Goal: Transaction & Acquisition: Purchase product/service

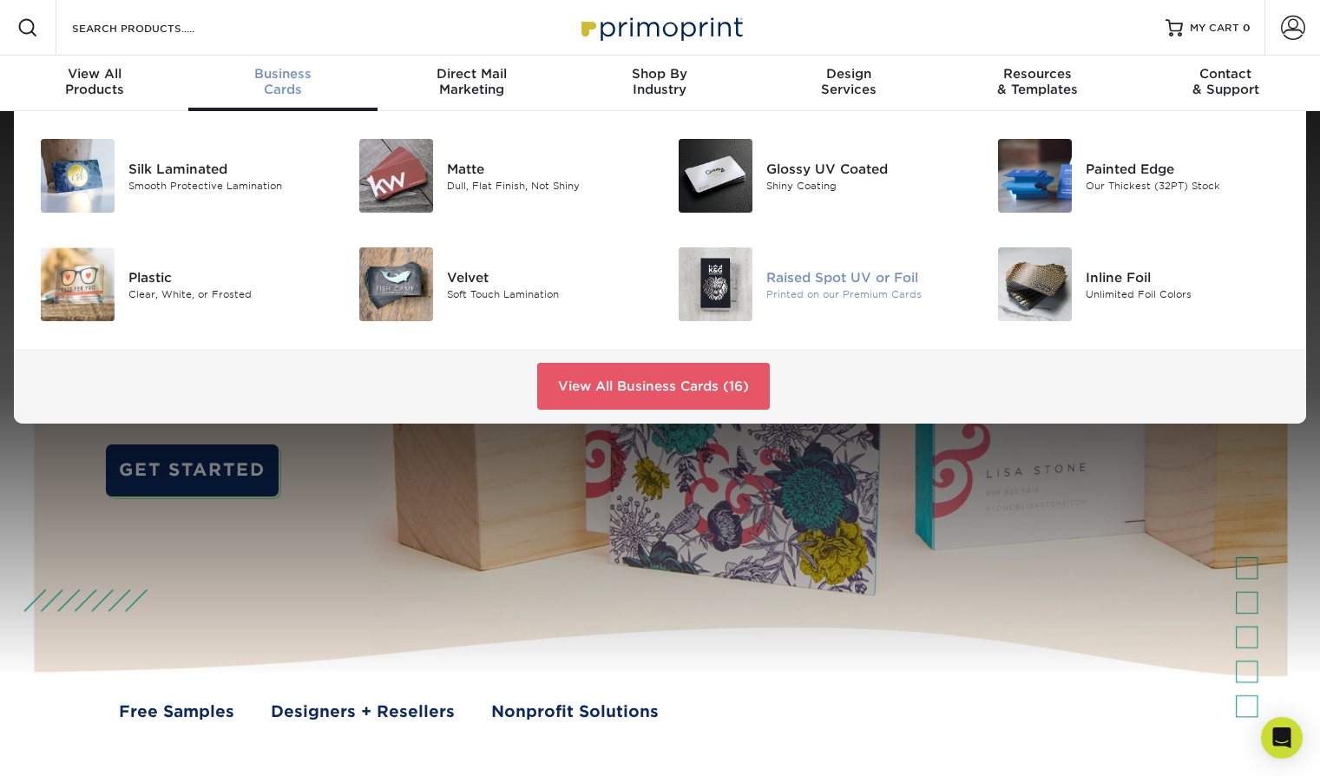
click at [725, 295] on img at bounding box center [716, 284] width 74 height 74
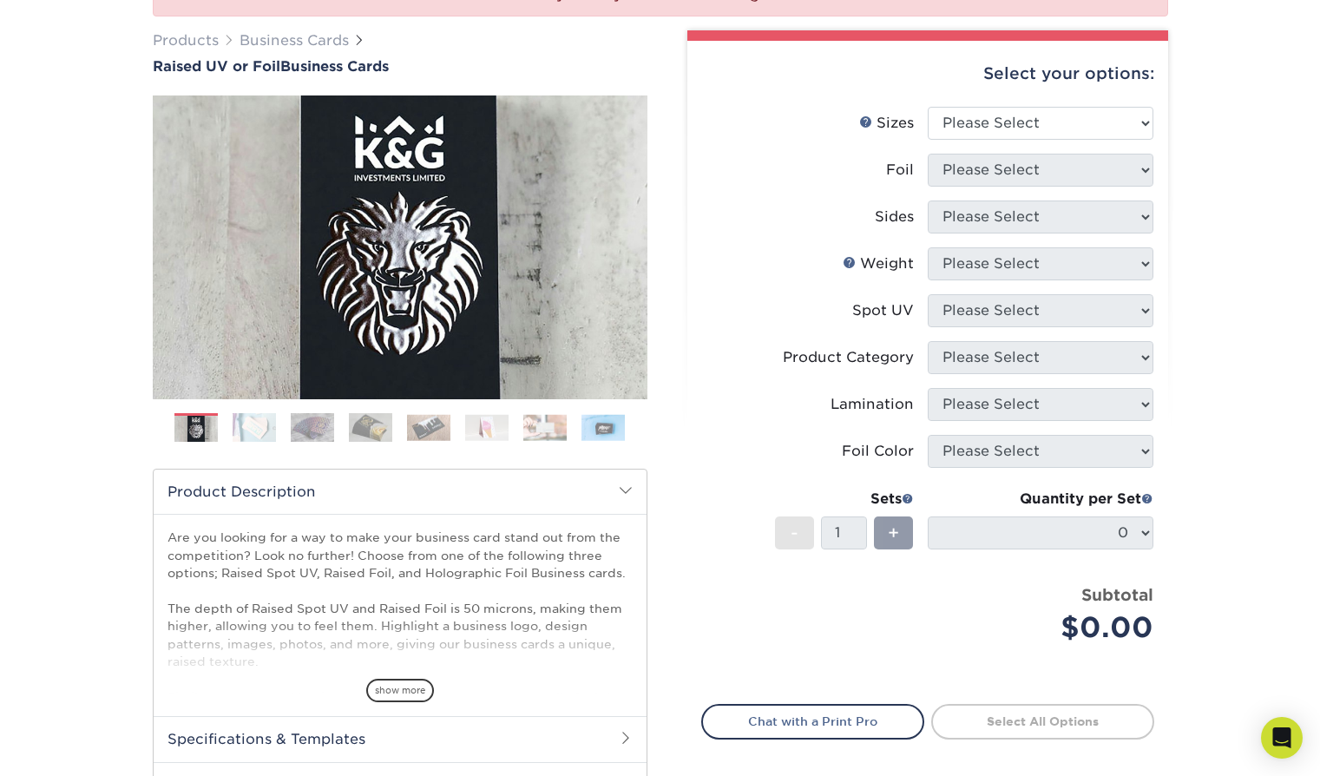
scroll to position [287, 0]
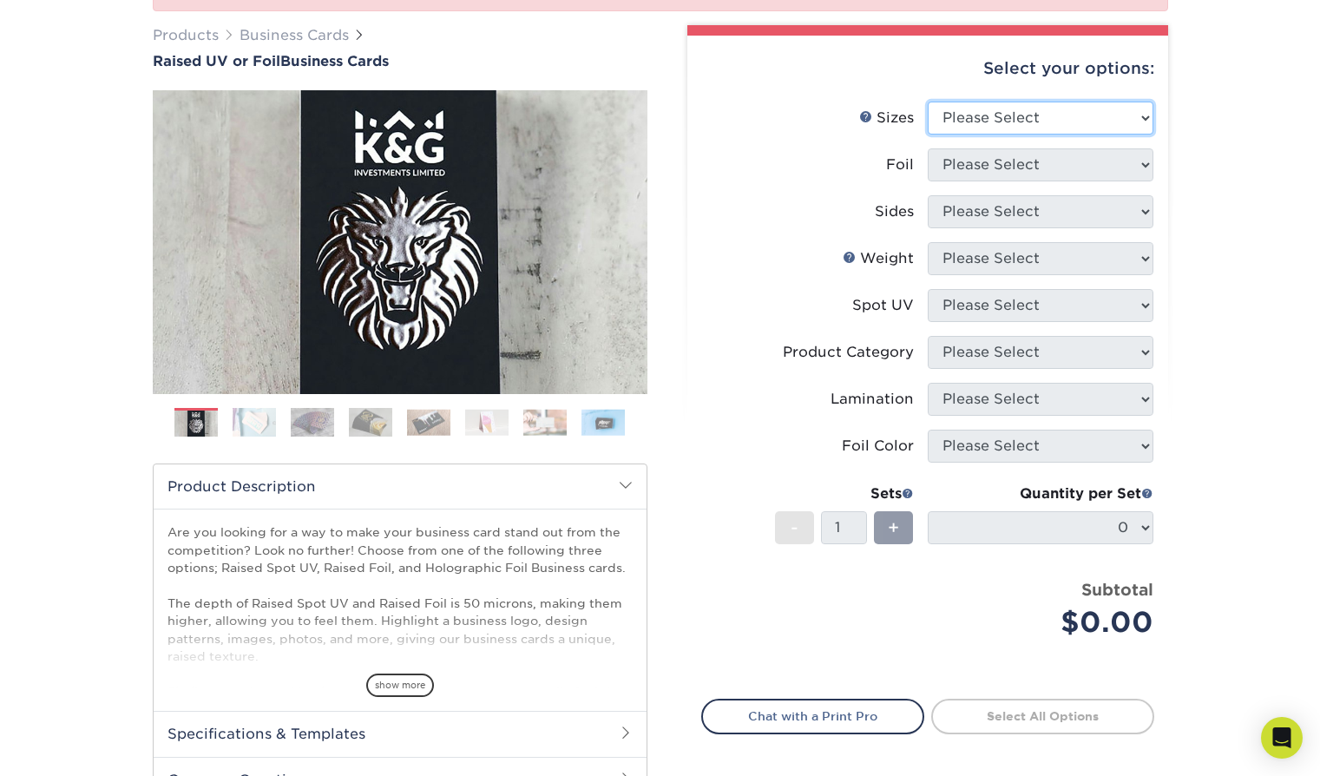
click at [1004, 110] on select "Please Select 2" x 3.5" - Standard" at bounding box center [1041, 118] width 226 height 33
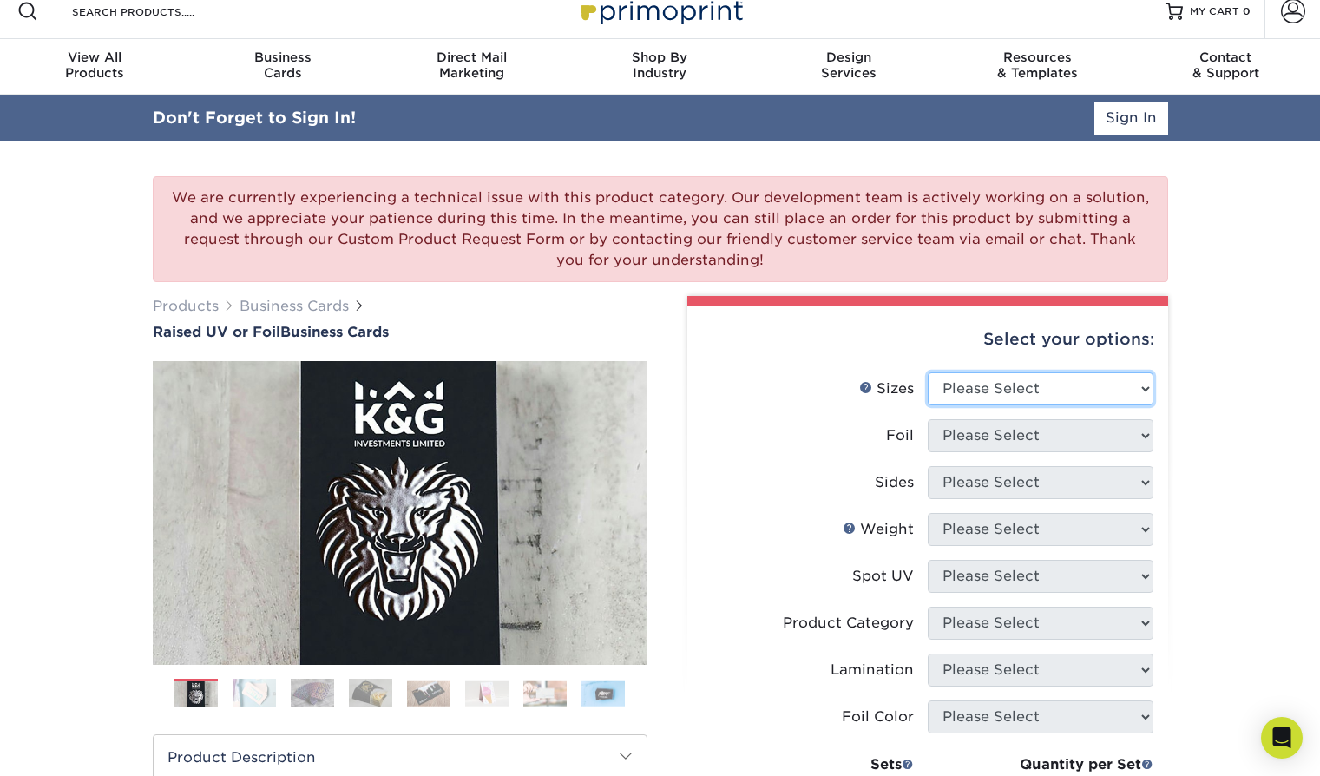
scroll to position [0, 0]
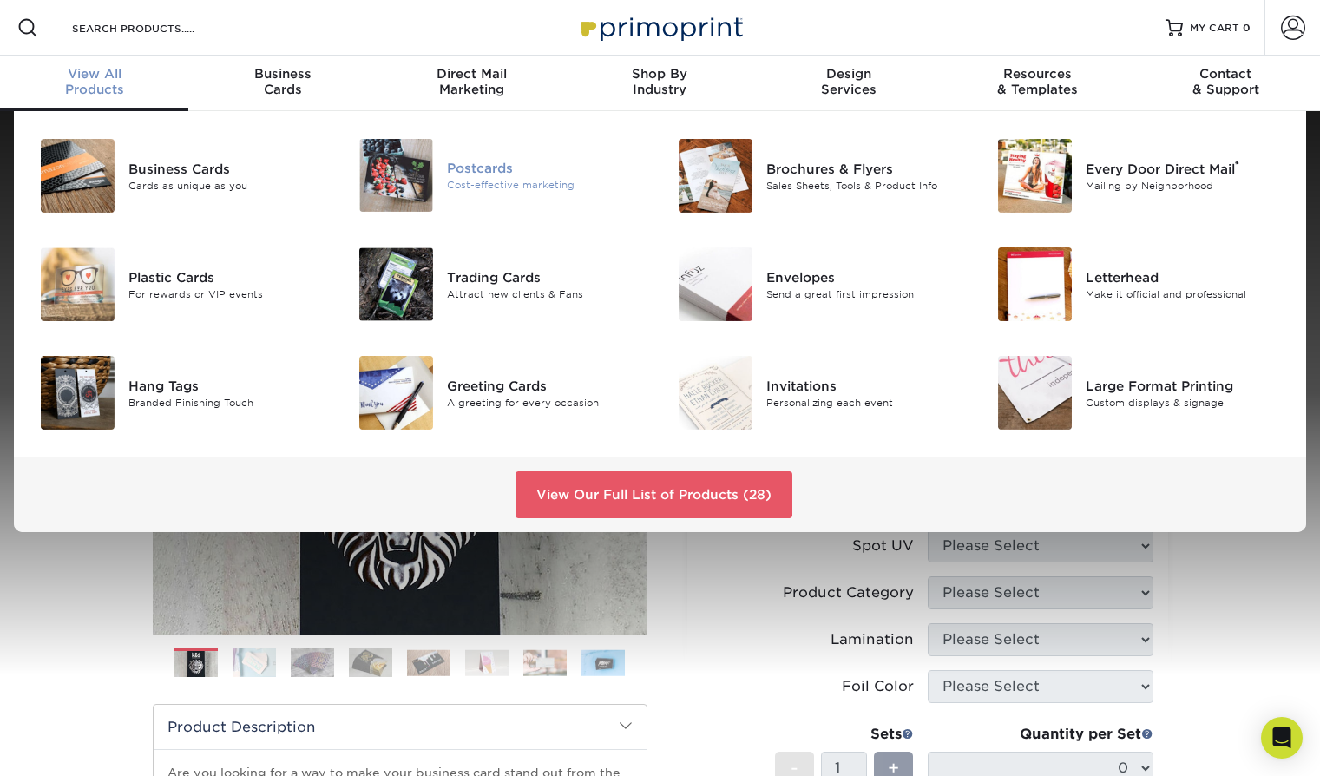
click at [426, 197] on img at bounding box center [396, 175] width 74 height 73
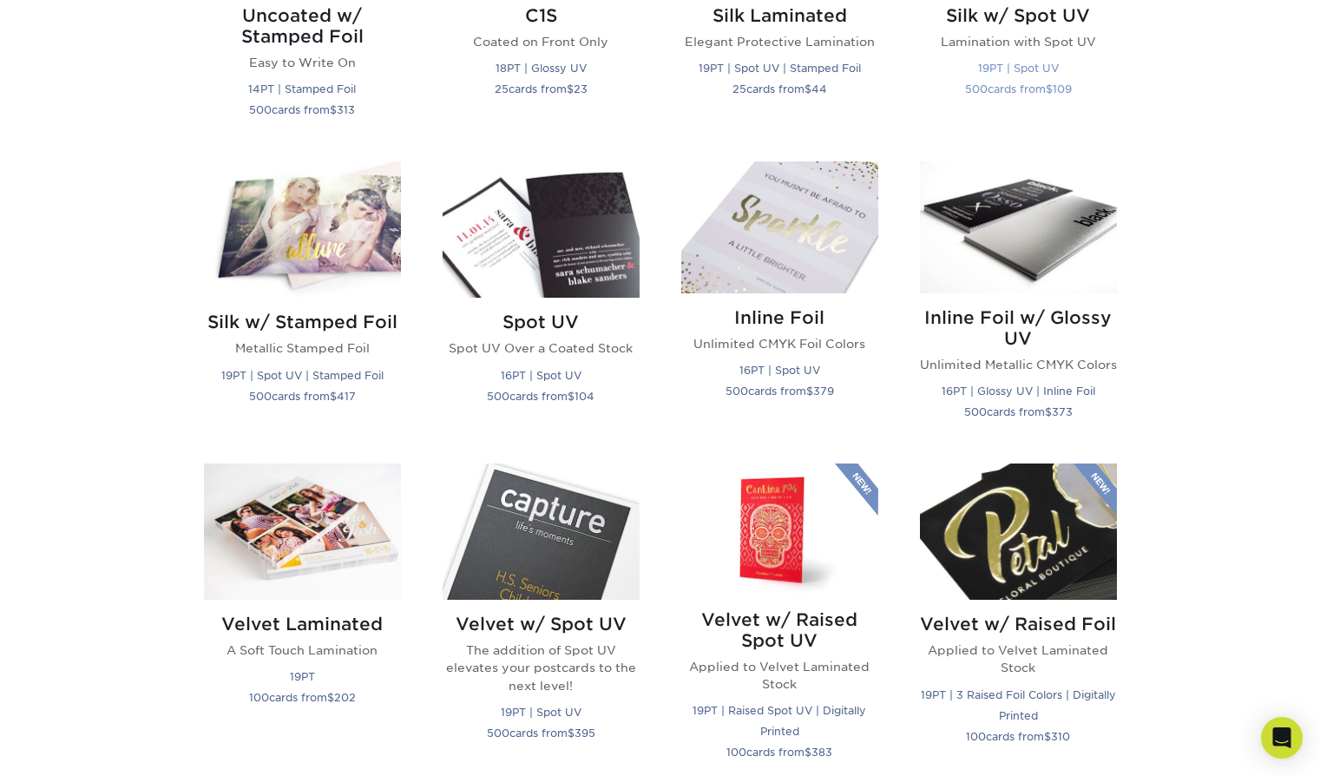
scroll to position [1314, 0]
click at [527, 520] on img at bounding box center [541, 531] width 197 height 136
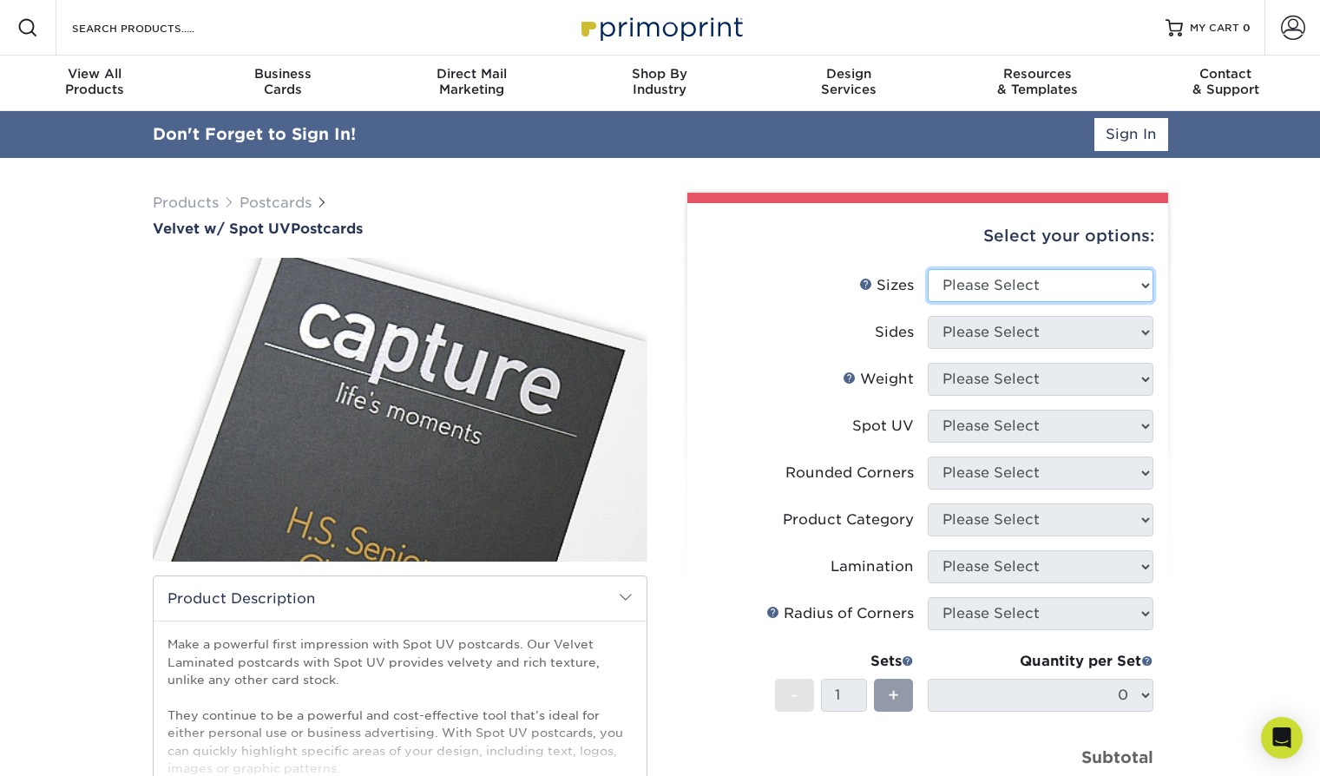
click at [1022, 273] on select "Please Select 2" x 6" 2" x 8" 3" x 5" 3.5" x 3.5" 3.5" x 4" 3.5" x 8.5" 3.67" x…" at bounding box center [1041, 285] width 226 height 33
select select "4.00x6.00"
click at [928, 269] on select "Please Select 2" x 6" 2" x 8" 3" x 5" 3.5" x 3.5" 3.5" x 4" 3.5" x 8.5" 3.67" x…" at bounding box center [1041, 285] width 226 height 33
click at [993, 328] on select "Please Select Print Both Sides Print Front Only" at bounding box center [1041, 332] width 226 height 33
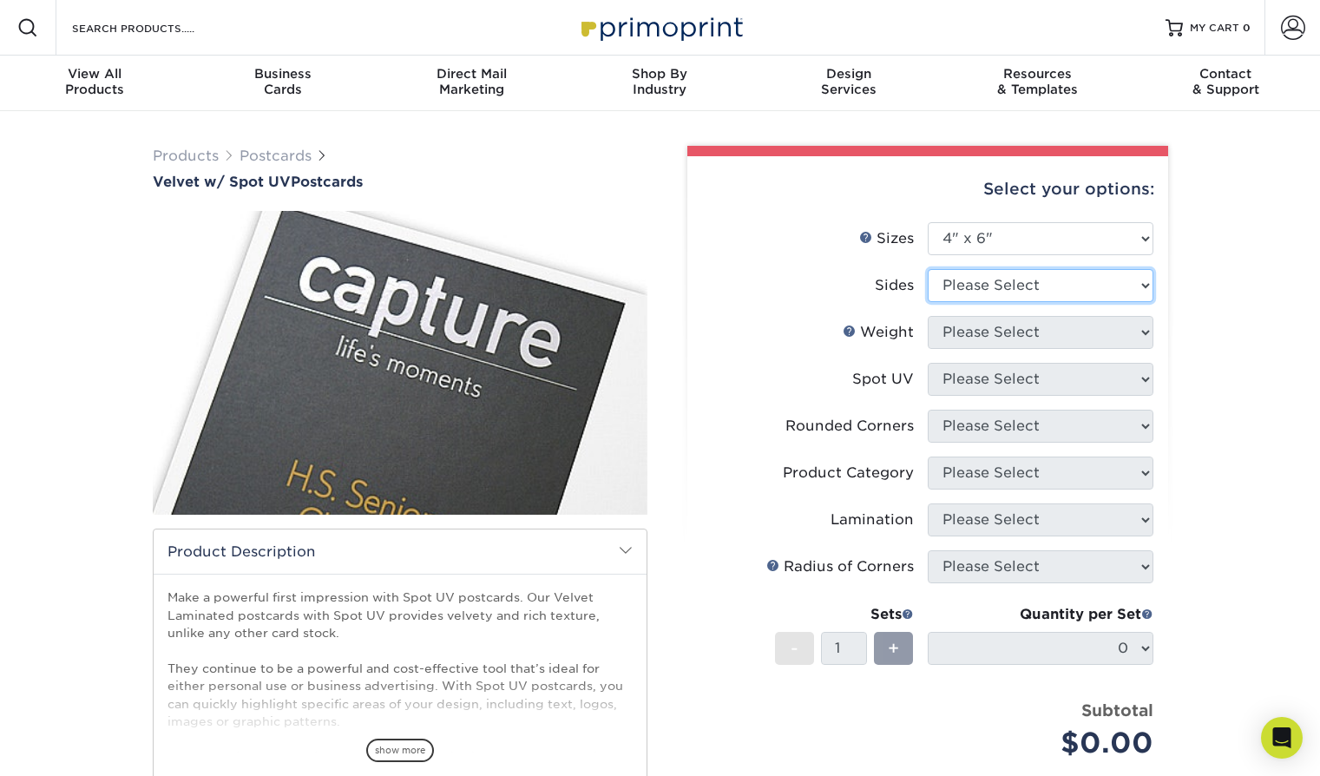
select select "13abbda7-1d64-4f25-8bb2-c179b224825d"
click at [928, 269] on select "Please Select Print Both Sides Print Front Only" at bounding box center [1041, 285] width 226 height 33
click at [1002, 338] on select "Please Select 16PT" at bounding box center [1041, 332] width 226 height 33
select select "16PT"
click at [928, 316] on select "Please Select 16PT" at bounding box center [1041, 332] width 226 height 33
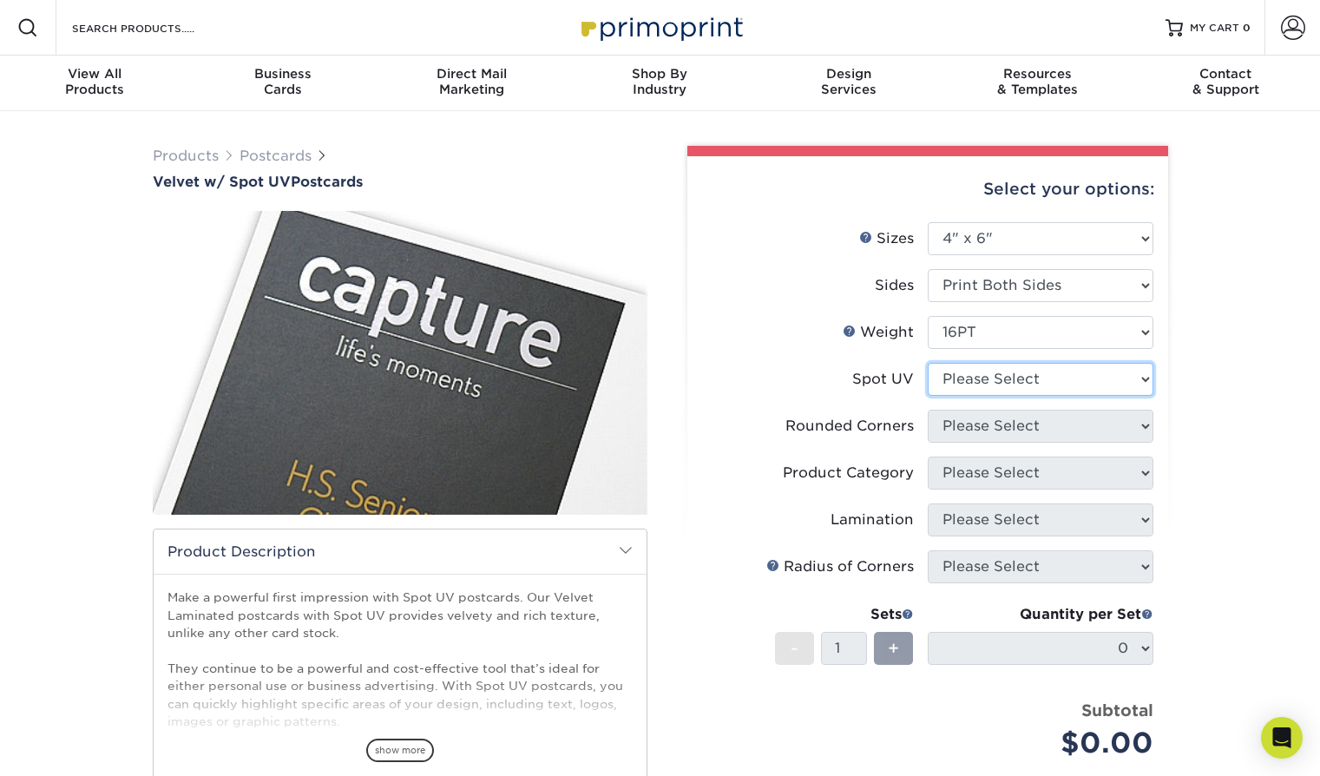
click at [1028, 378] on select "Please Select Front and Back (Both Sides) Front Only Back Only" at bounding box center [1041, 379] width 226 height 33
select select "0"
click at [928, 363] on select "Please Select Front and Back (Both Sides) Front Only Back Only" at bounding box center [1041, 379] width 226 height 33
click at [1028, 423] on select "Please Select Yes - Round 4 Corners No" at bounding box center [1041, 426] width 226 height 33
select select "7672df9e-0e0a-464d-8e1f-920c575e4da3"
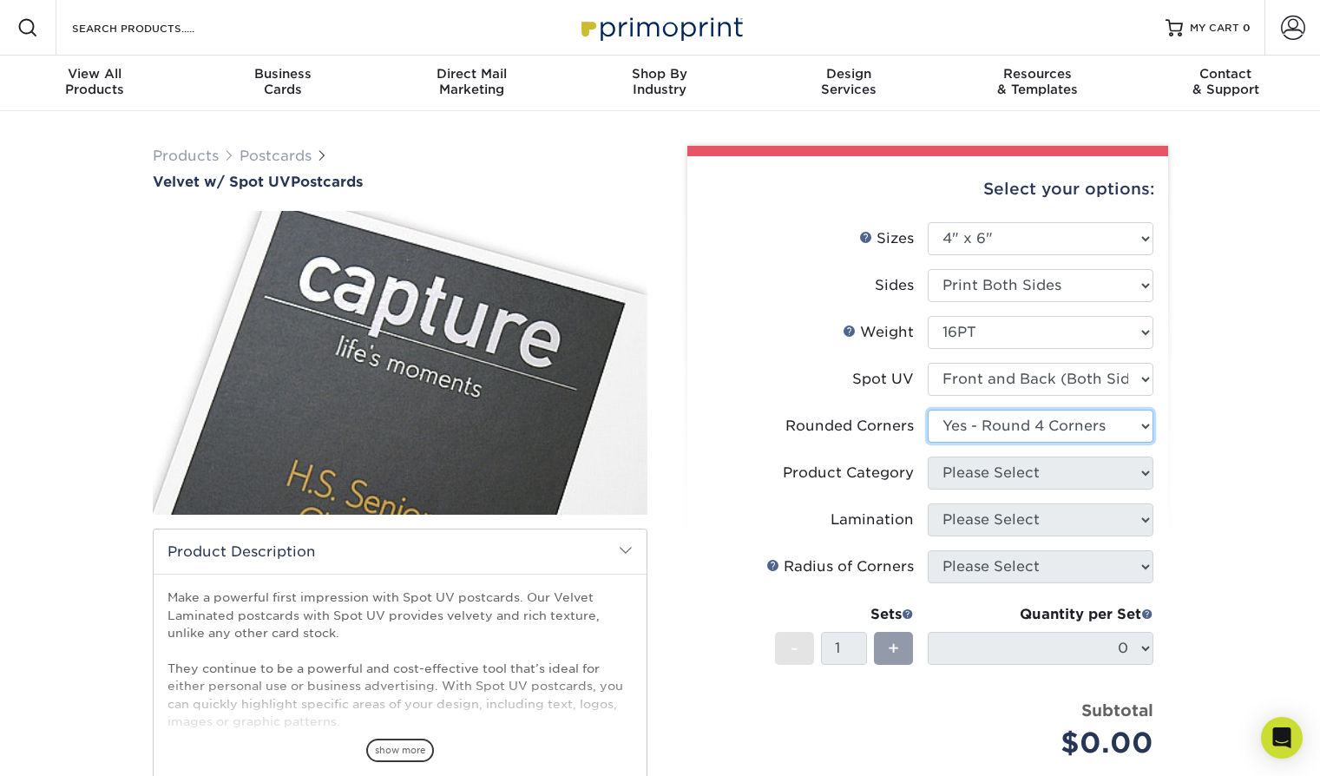
click at [928, 410] on select "Please Select Yes - Round 4 Corners No" at bounding box center [1041, 426] width 226 height 33
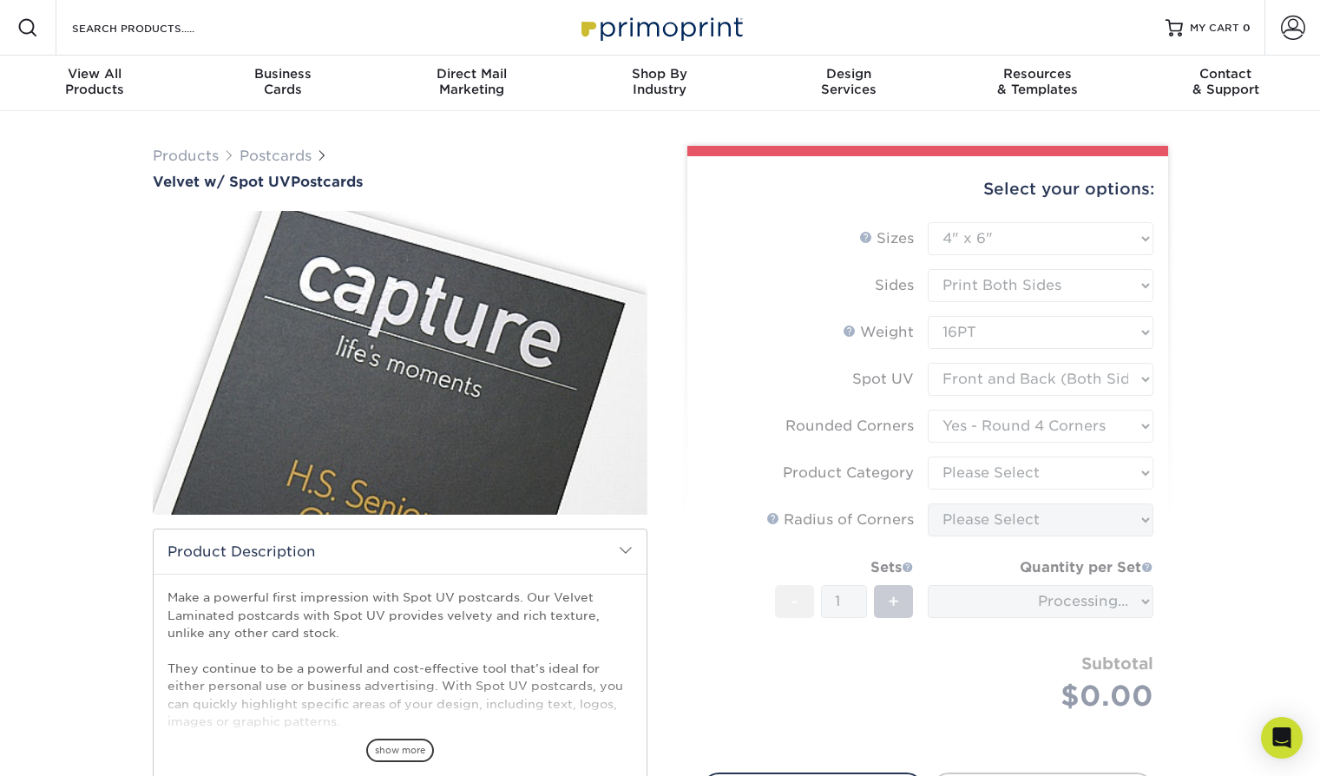
click at [1048, 483] on form "Sizes Help Sizes Please Select 2" x 6" 2" x 8" 3" x 5" 3.5" x 3.5" 3.5" x 4" 3.…" at bounding box center [927, 487] width 453 height 530
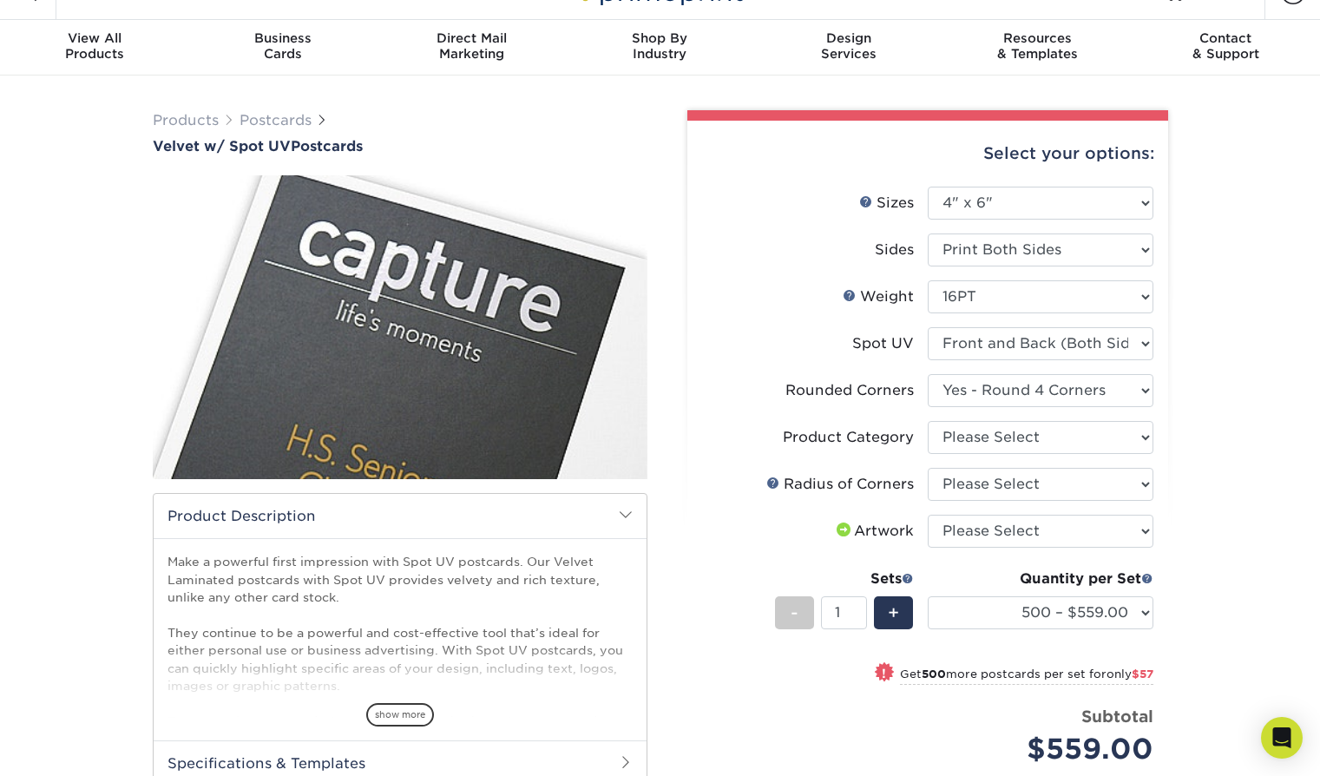
scroll to position [44, 0]
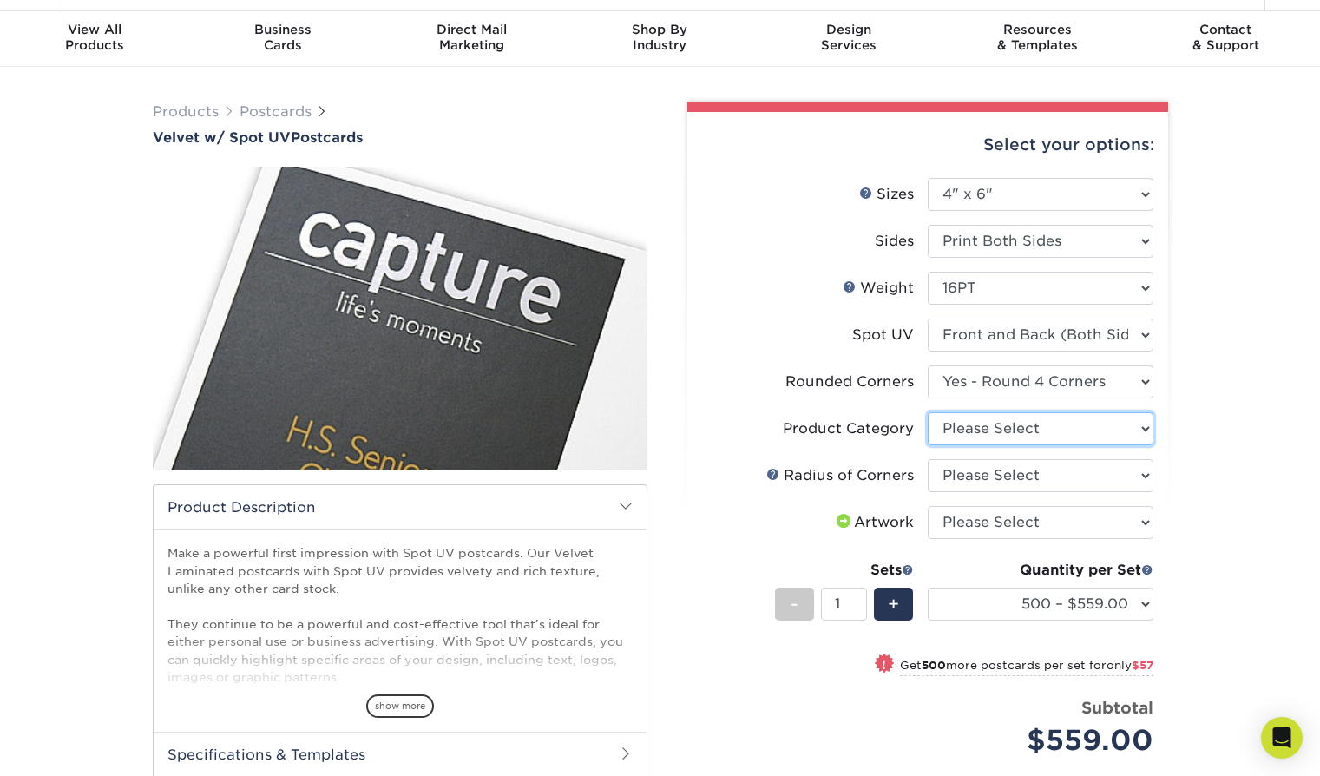
click at [1035, 430] on select "Please Select Postcards" at bounding box center [1041, 428] width 226 height 33
select select "9b7272e0-d6c8-4c3c-8e97-d3a1bcdab858"
click at [928, 412] on select "Please Select Postcards" at bounding box center [1041, 428] width 226 height 33
click at [1028, 474] on select "Please Select Rounded 1/8" Rounded 1/4"" at bounding box center [1041, 475] width 226 height 33
click at [981, 512] on select "Please Select I will upload files I need a design - $150" at bounding box center [1041, 522] width 226 height 33
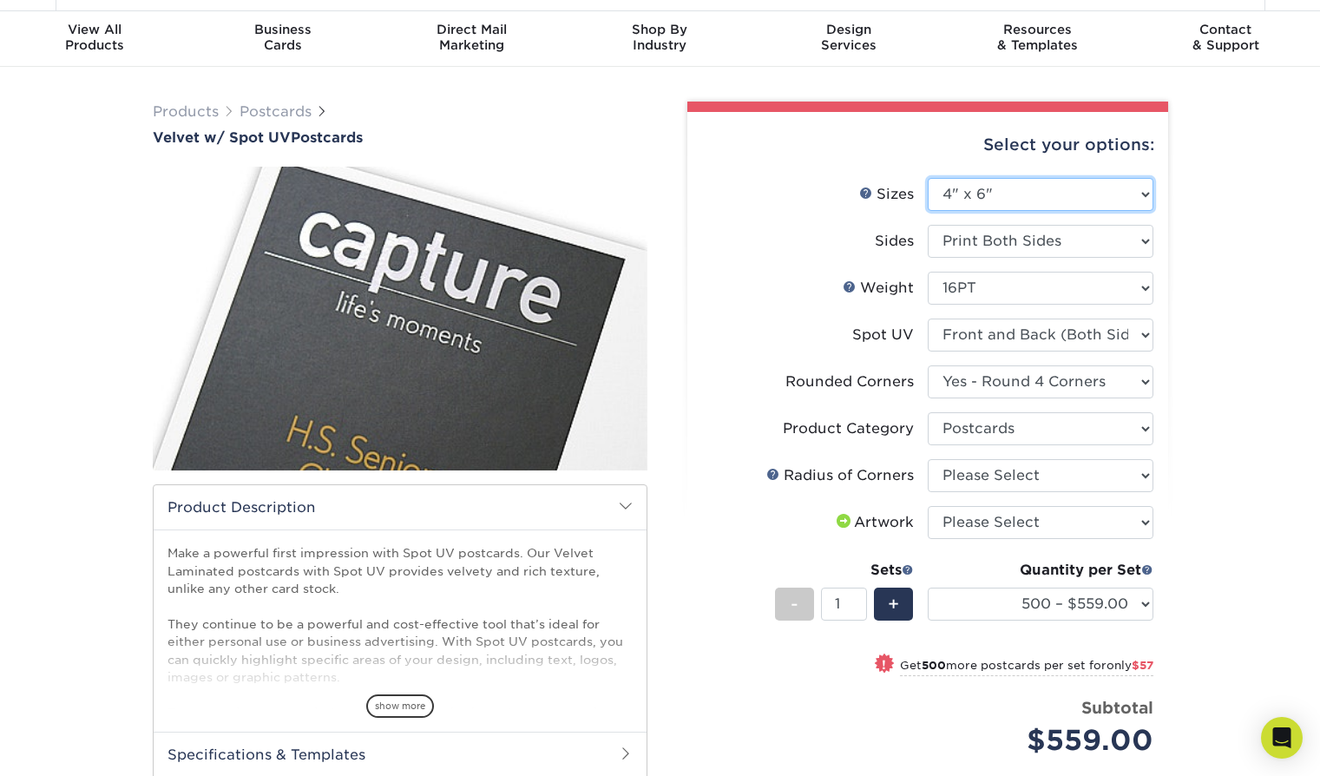
click at [1042, 183] on select "Please Select 2" x 6" 2" x 8" 3" x 5" 3.5" x 3.5" 3.5" x 4" 3.5" x 8.5" 3.67" x…" at bounding box center [1041, 194] width 226 height 33
click at [928, 178] on select "Please Select 2" x 6" 2" x 8" 3" x 5" 3.5" x 3.5" 3.5" x 4" 3.5" x 8.5" 3.67" x…" at bounding box center [1041, 194] width 226 height 33
click at [1055, 272] on select "Please Select 16PT" at bounding box center [1041, 288] width 226 height 33
select select "-1"
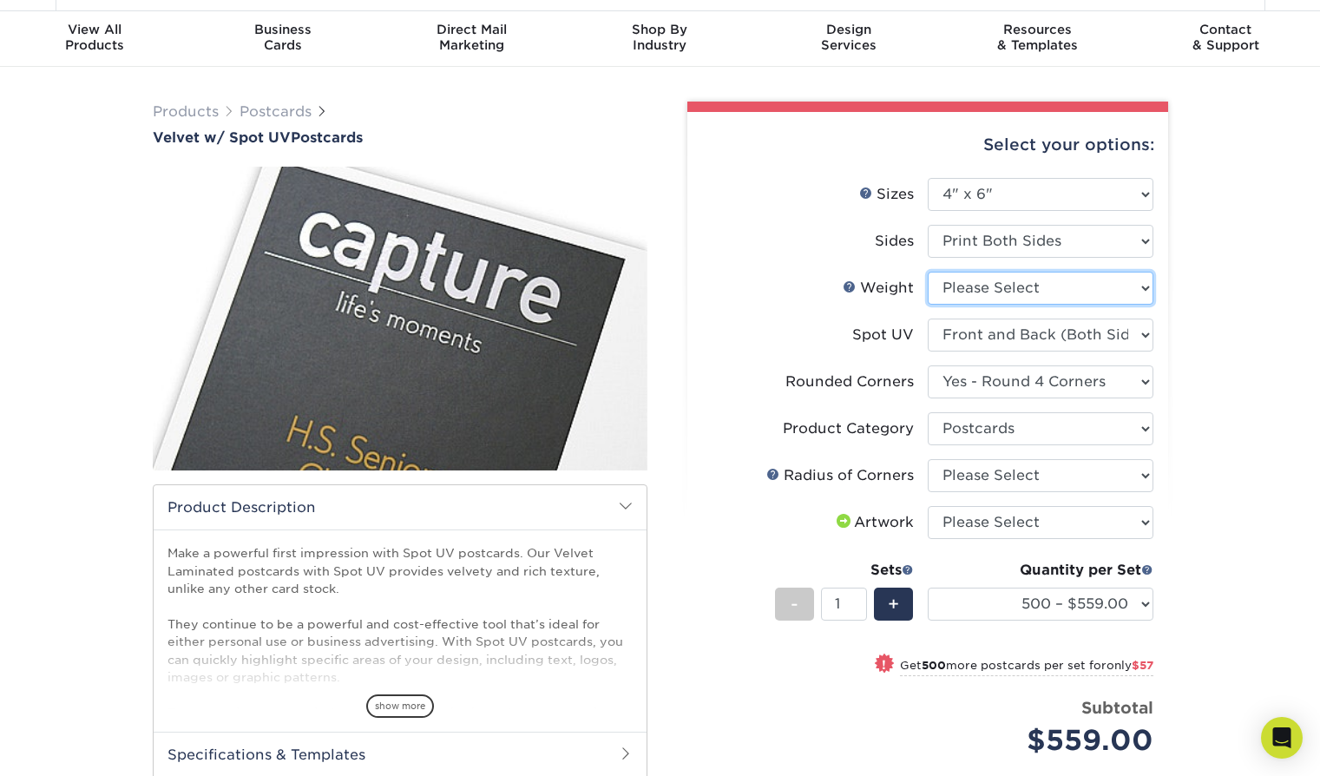
click at [928, 272] on select "Please Select 16PT" at bounding box center [1041, 288] width 226 height 33
select select "-1"
select select
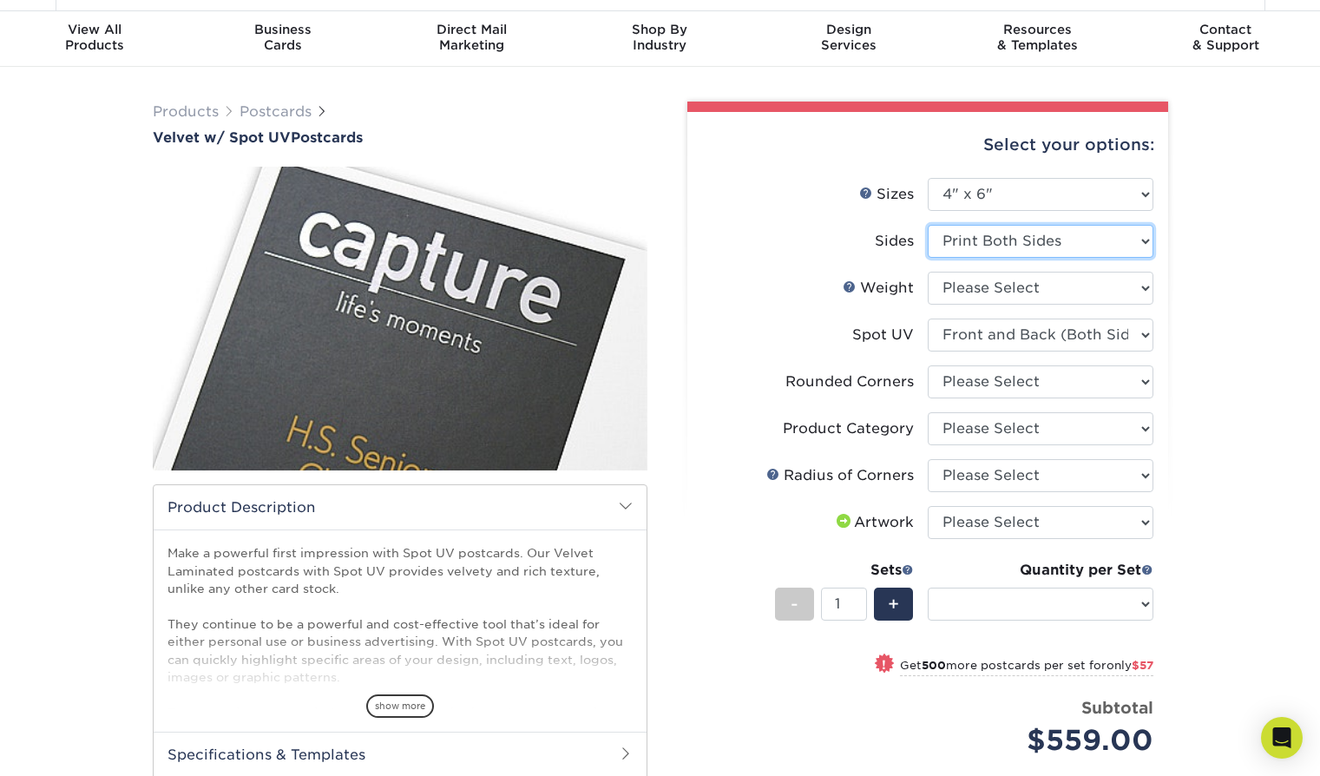
click at [1037, 238] on select "Please Select Print Both Sides Print Front Only" at bounding box center [1041, 241] width 226 height 33
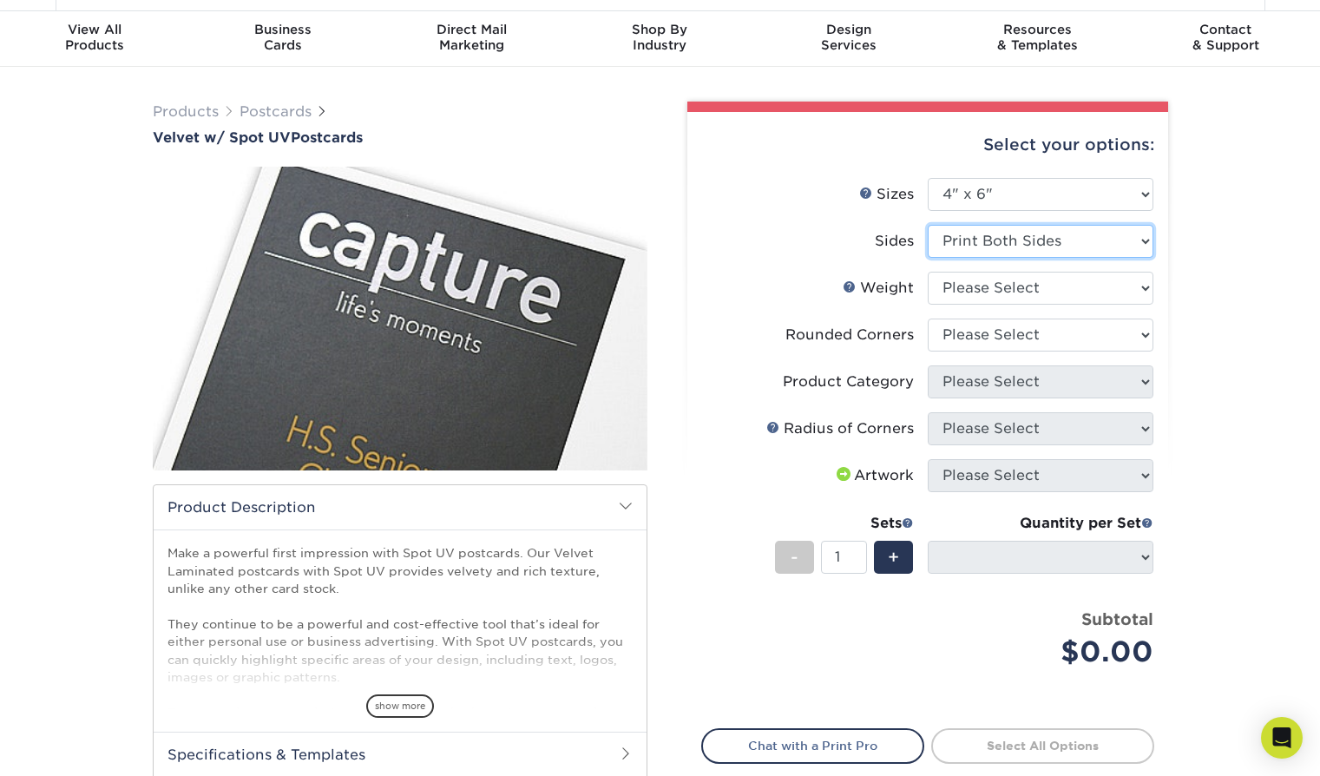
select select "-1"
click at [928, 225] on select "Please Select Print Both Sides Print Front Only" at bounding box center [1041, 241] width 226 height 33
select select
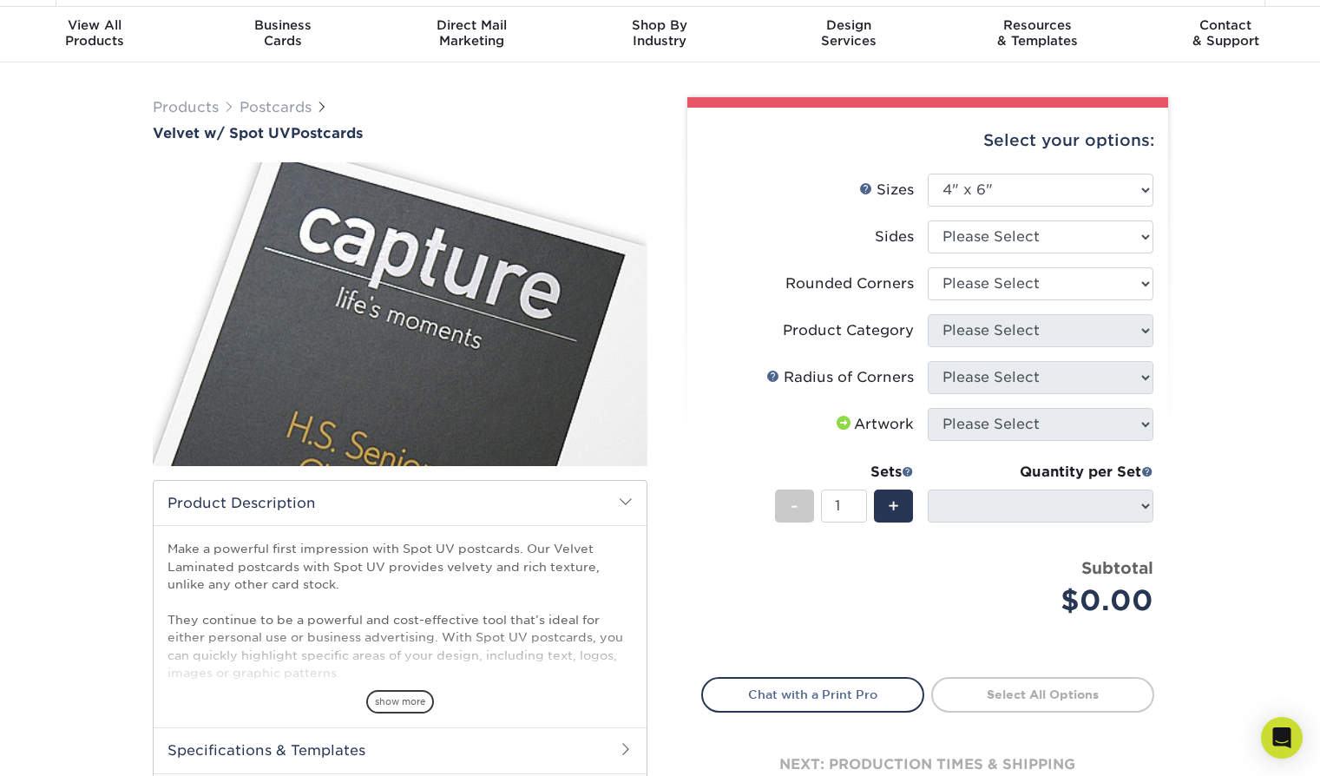
scroll to position [31, 0]
